Goal: Transaction & Acquisition: Purchase product/service

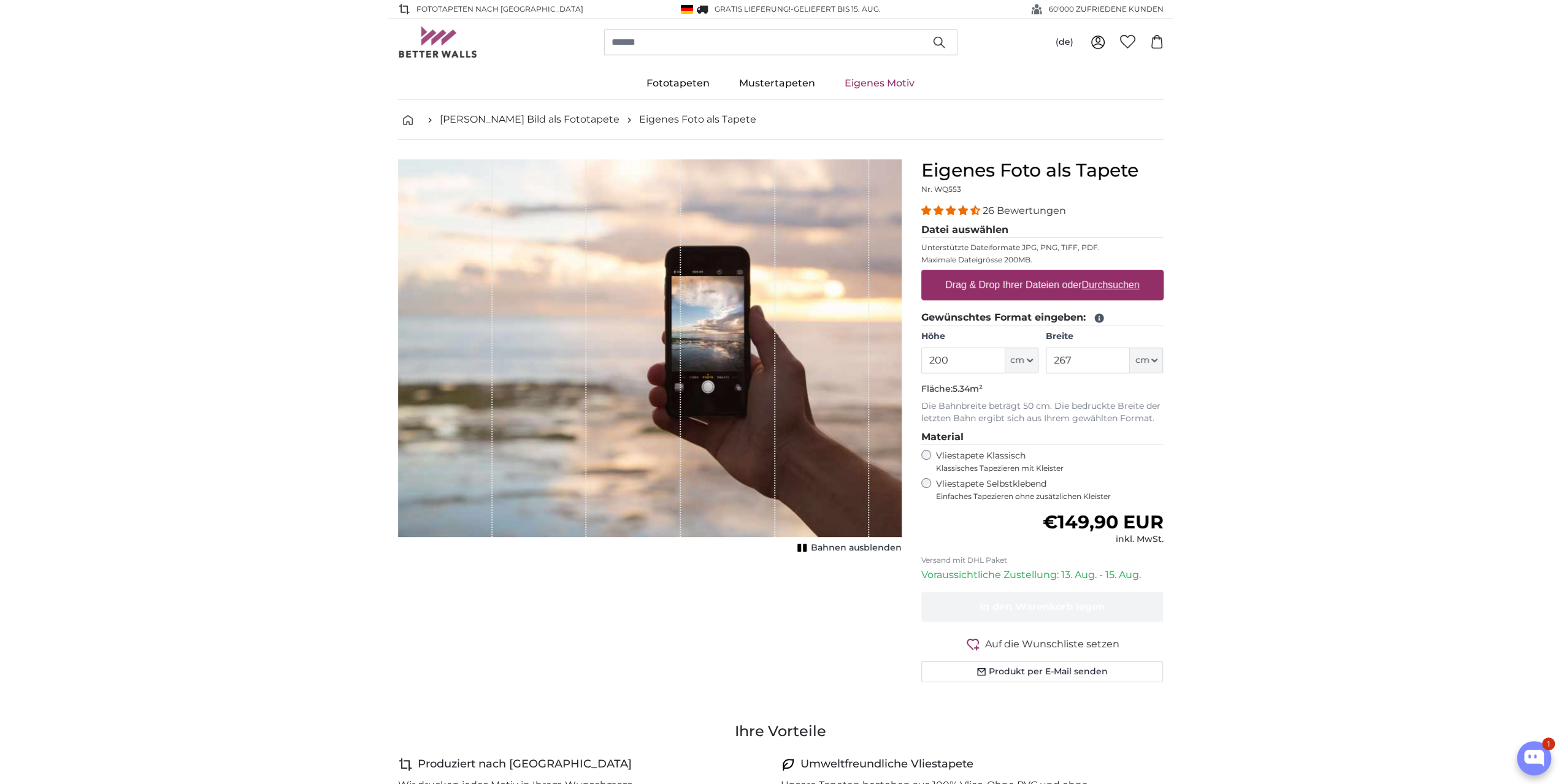
click at [1097, 286] on u "Durchsuchen" at bounding box center [1109, 285] width 58 height 10
click at [1097, 273] on input "Drag & Drop Ihrer Dateien oder Durchsuchen" at bounding box center [1042, 272] width 243 height 3
click at [1085, 283] on u "Durchsuchen" at bounding box center [1109, 285] width 58 height 10
click at [1085, 273] on input "Drag & Drop Ihrer Dateien oder Durchsuchen" at bounding box center [1042, 272] width 243 height 3
type input "**********"
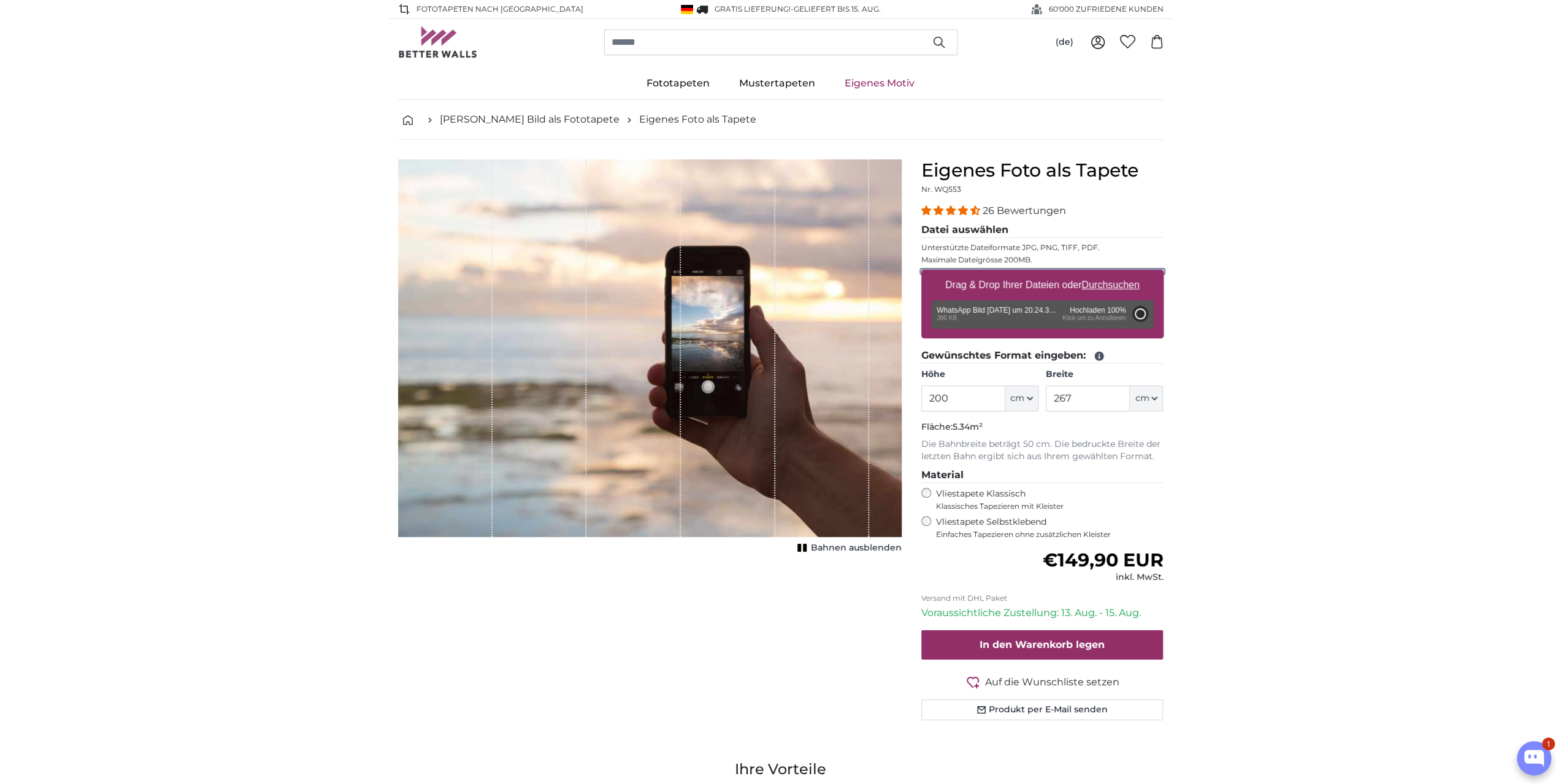
type input "112"
type input "149"
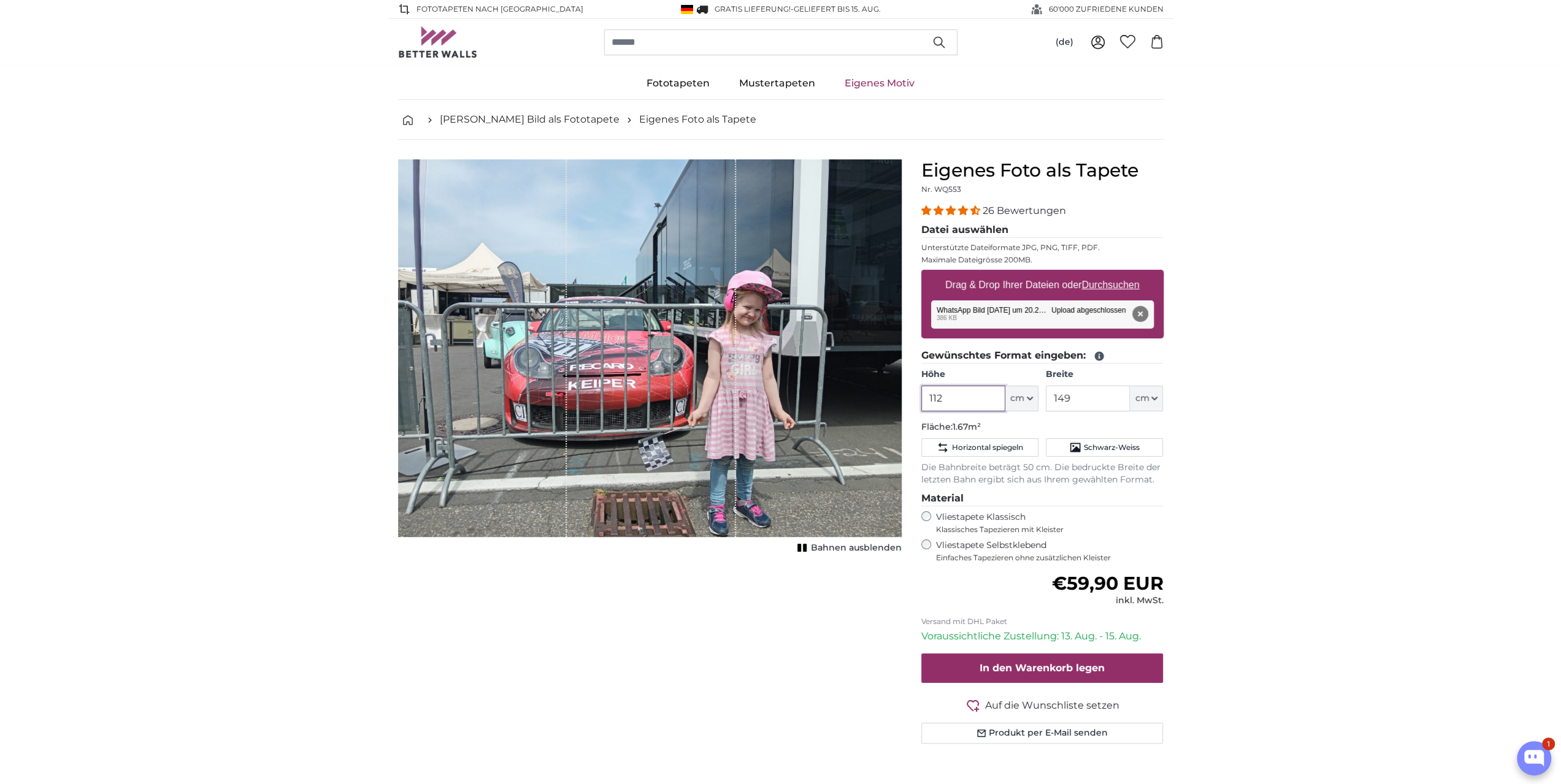
drag, startPoint x: 944, startPoint y: 396, endPoint x: 925, endPoint y: 395, distance: 19.0
click at [925, 395] on input "112" at bounding box center [963, 399] width 84 height 26
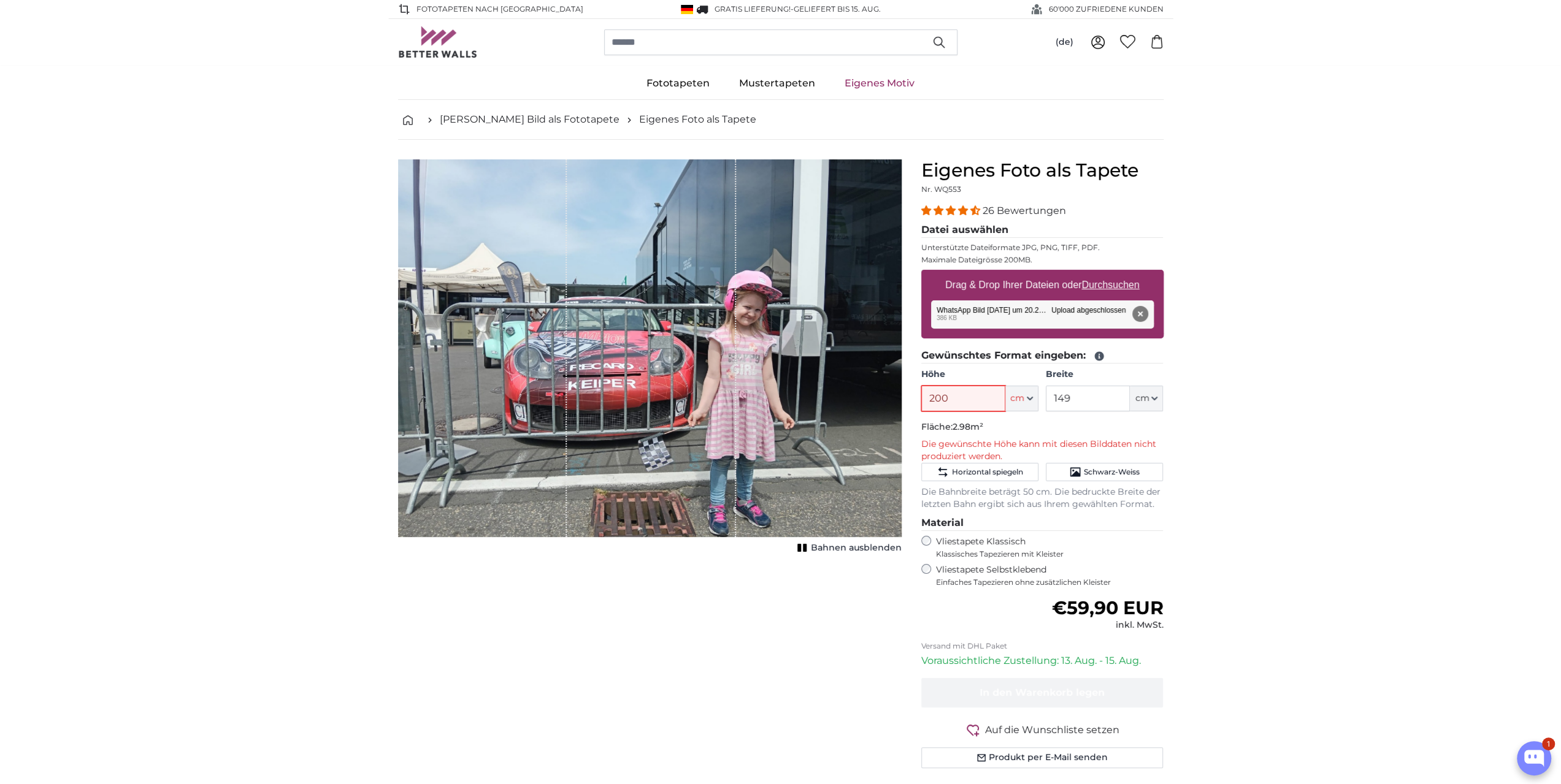
type input "200"
drag, startPoint x: 1062, startPoint y: 396, endPoint x: 1052, endPoint y: 395, distance: 10.0
click at [1052, 395] on input "149" at bounding box center [1088, 399] width 84 height 26
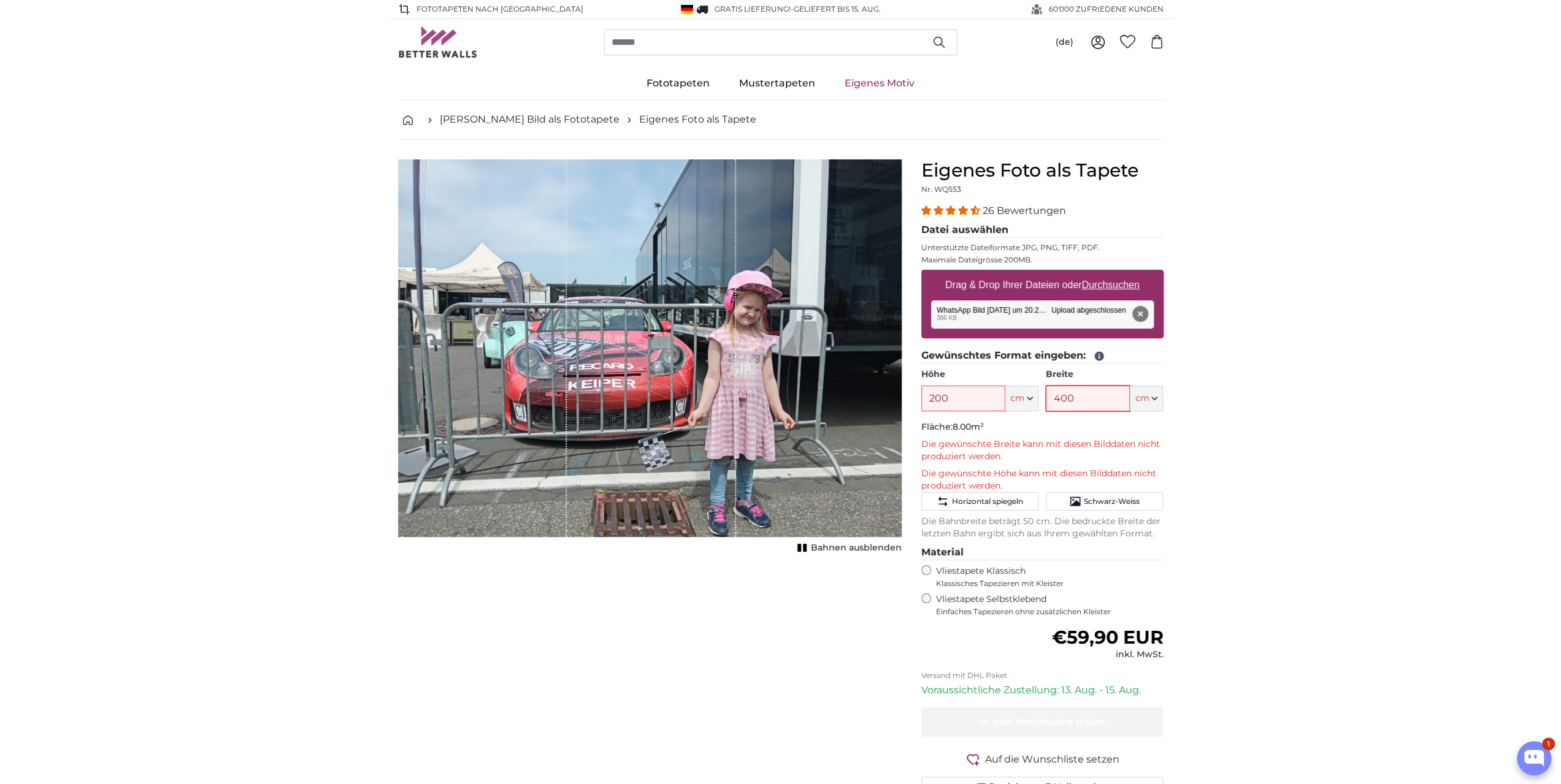
type input "400"
drag, startPoint x: 650, startPoint y: 386, endPoint x: 635, endPoint y: 366, distance: 25.0
click at [635, 366] on div "1 of 1" at bounding box center [651, 347] width 169 height 377
click at [1097, 280] on u "Durchsuchen" at bounding box center [1109, 285] width 58 height 10
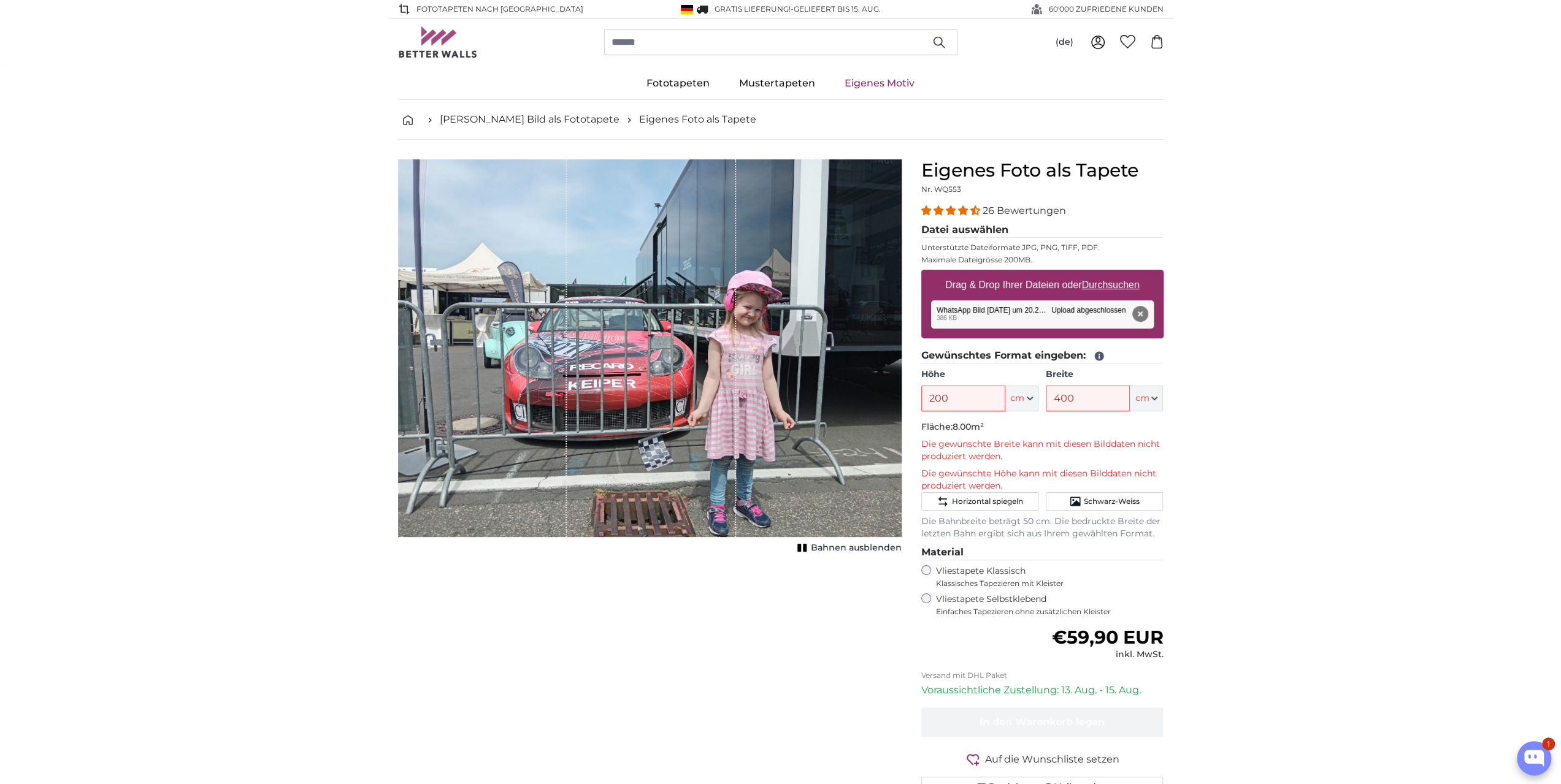
click at [1097, 273] on input "Drag & Drop Ihrer Dateien oder Durchsuchen" at bounding box center [1042, 272] width 243 height 3
type input "**********"
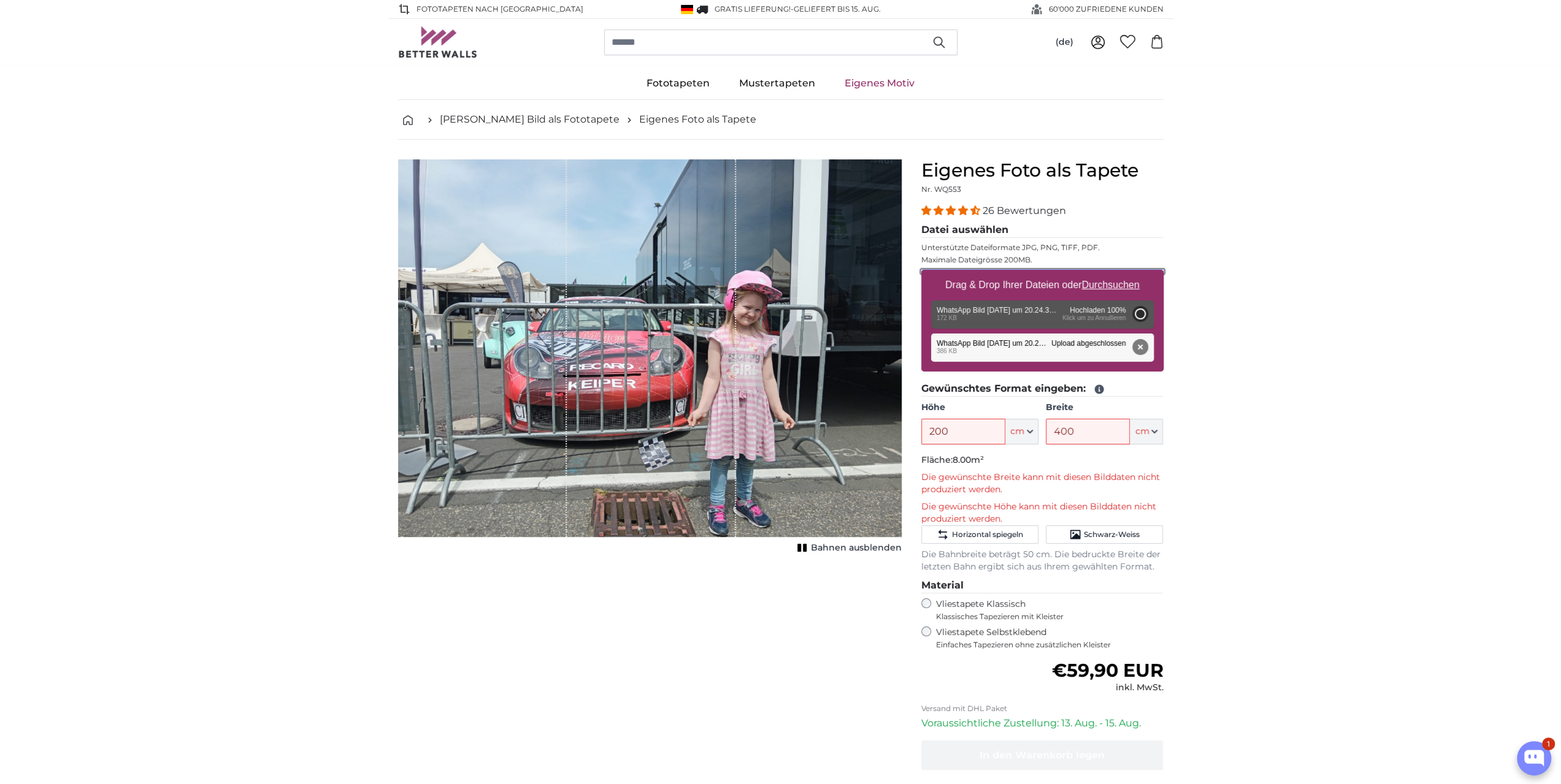
type input "94.7"
type input "71"
